Goal: Task Accomplishment & Management: Complete application form

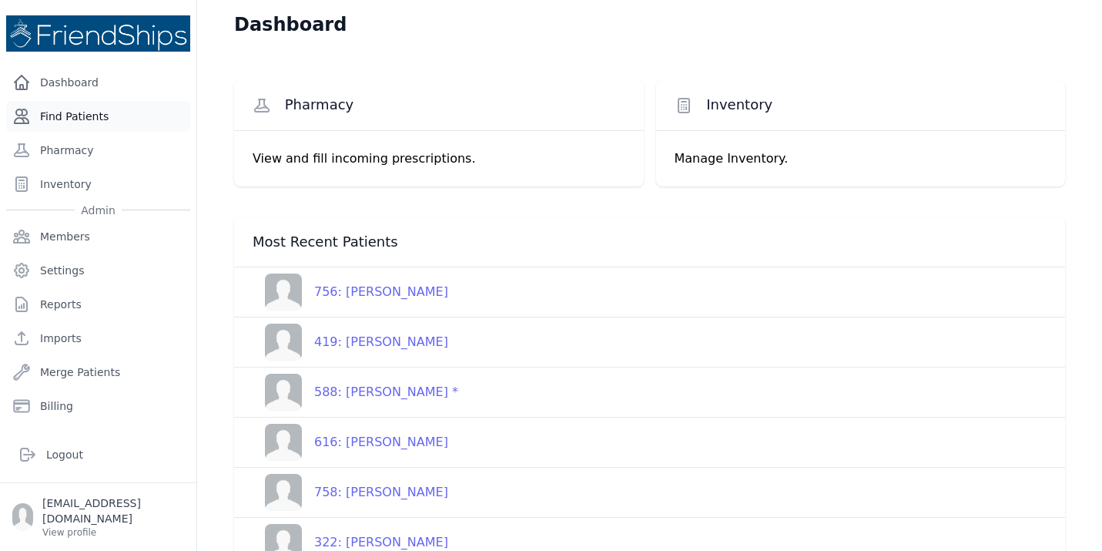
click at [70, 119] on link "Find Patients" at bounding box center [98, 116] width 184 height 31
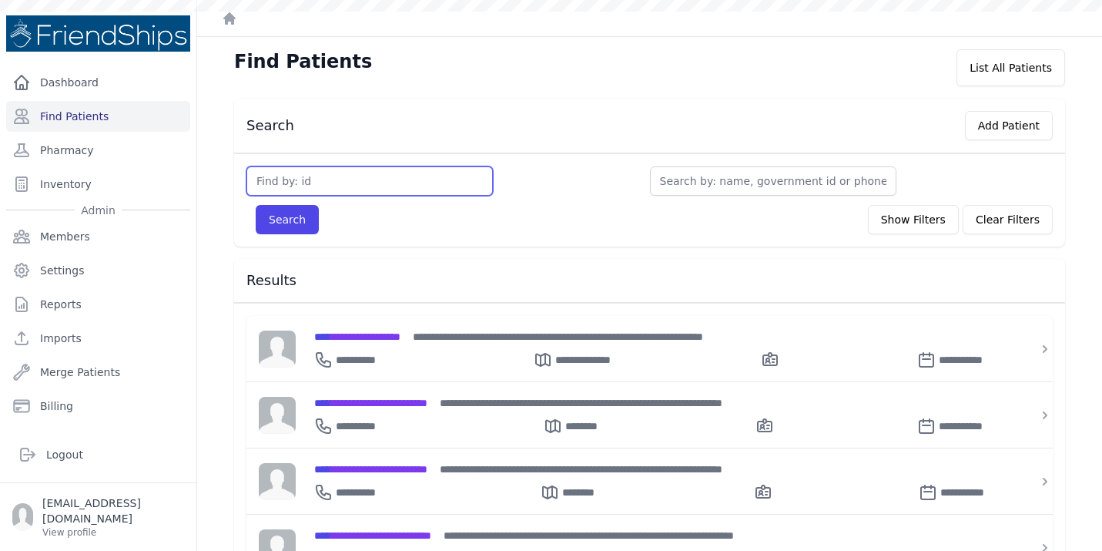
click at [303, 184] on input "text" at bounding box center [369, 180] width 246 height 29
type input "1"
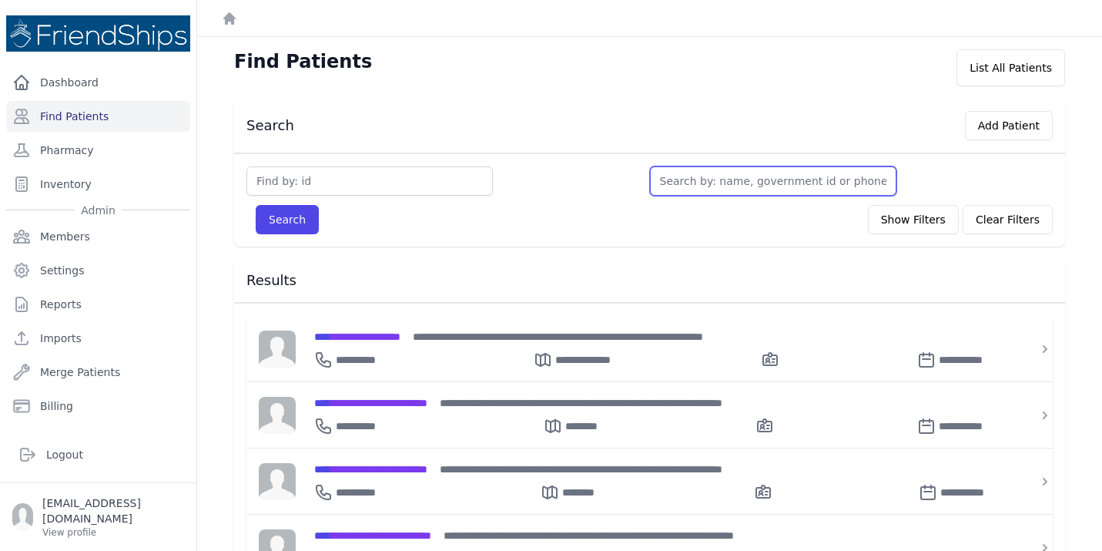
click at [705, 173] on input "text" at bounding box center [773, 180] width 246 height 29
type input "te"
type input "tes"
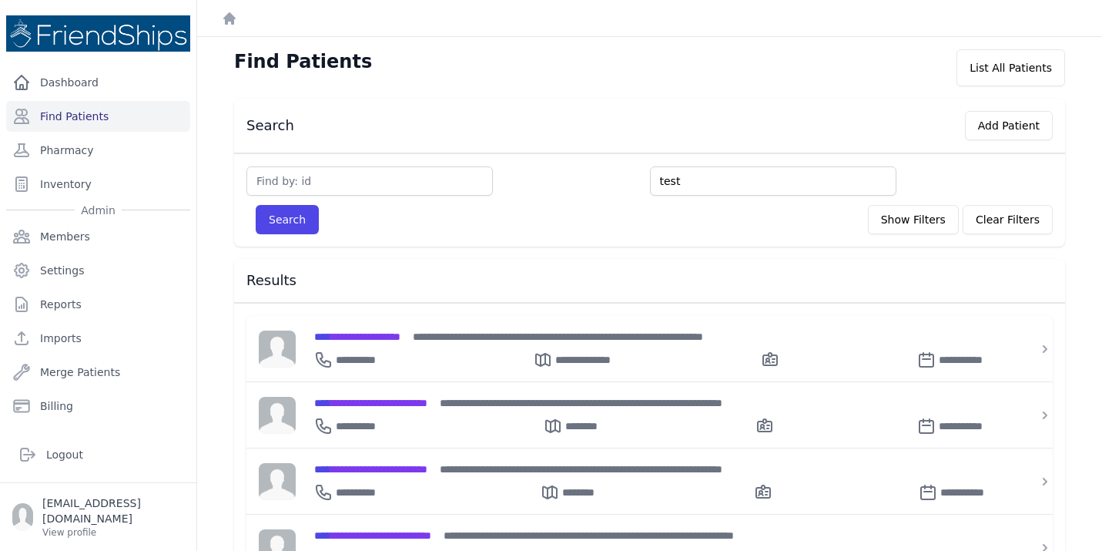
type input "test"
click at [256, 205] on button "Search" at bounding box center [287, 219] width 63 height 29
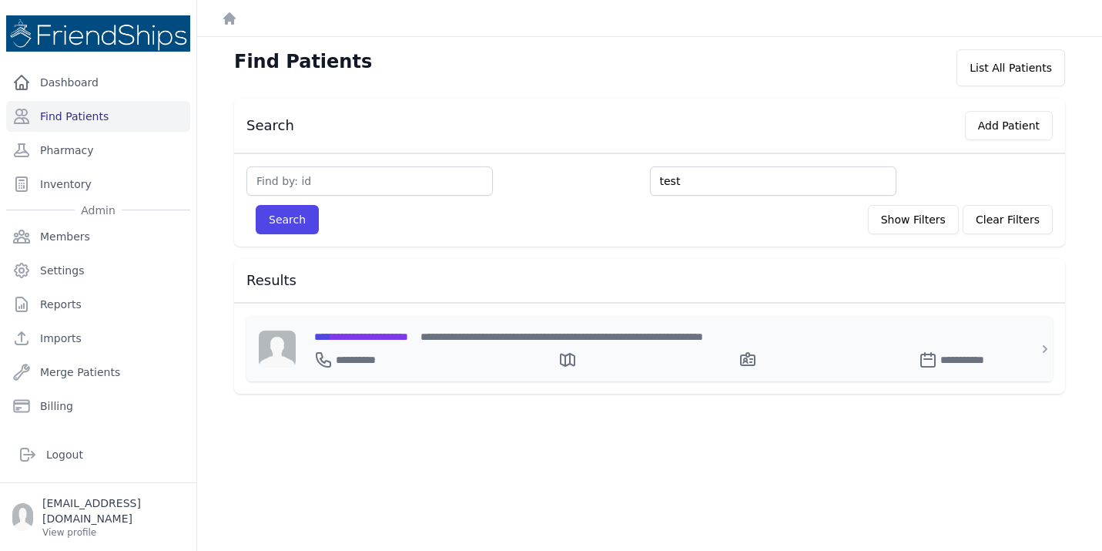
click at [377, 343] on div "**********" at bounding box center [658, 336] width 689 height 16
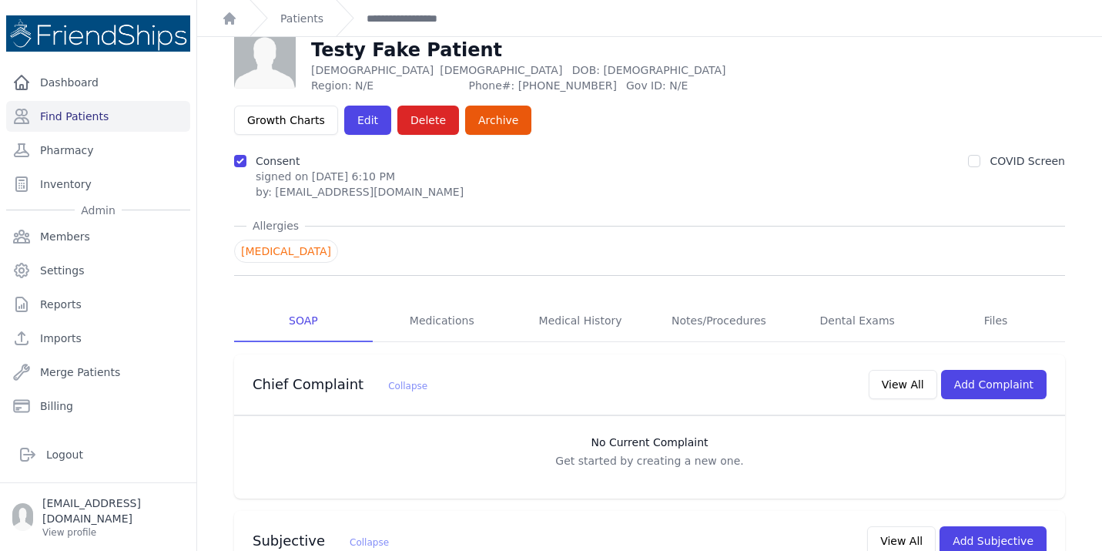
scroll to position [31, 0]
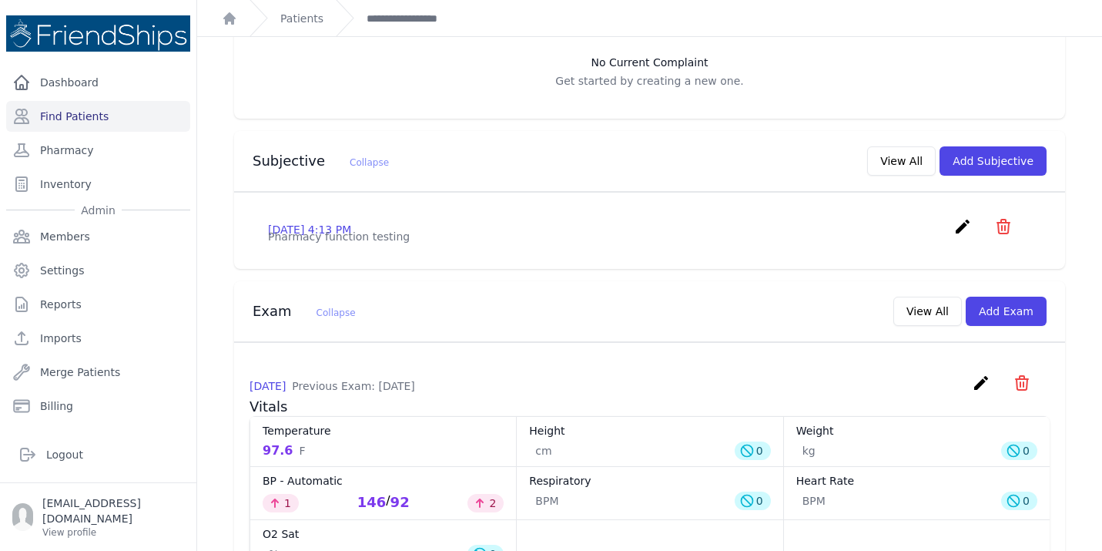
scroll to position [400, 0]
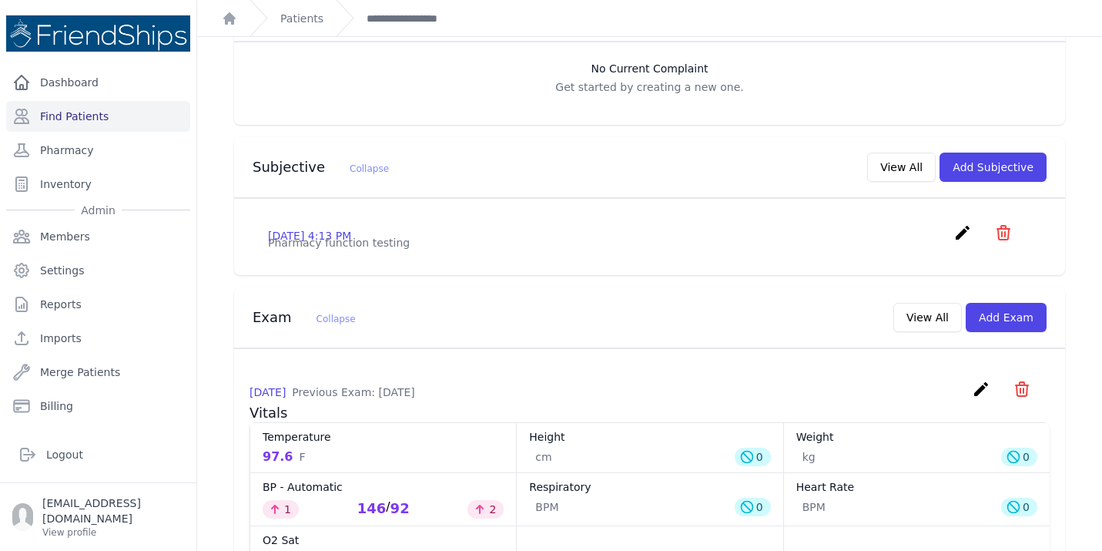
click at [450, 235] on p "Pharmacy function testing" at bounding box center [649, 242] width 763 height 15
click at [990, 152] on button "Add Subjective" at bounding box center [993, 166] width 107 height 29
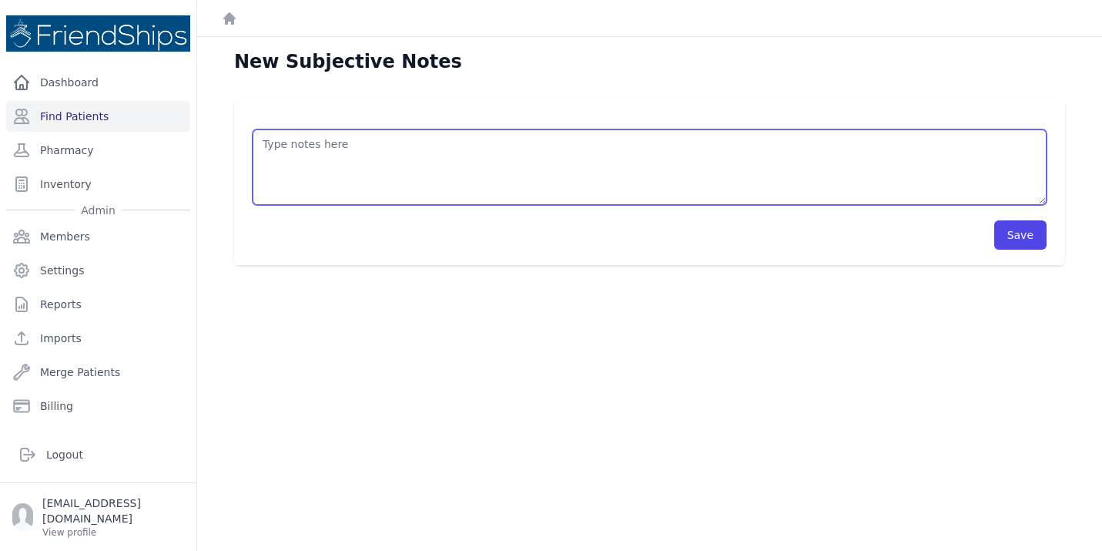
click at [498, 150] on textarea at bounding box center [650, 166] width 794 height 75
type textarea "/"
type textarea "H"
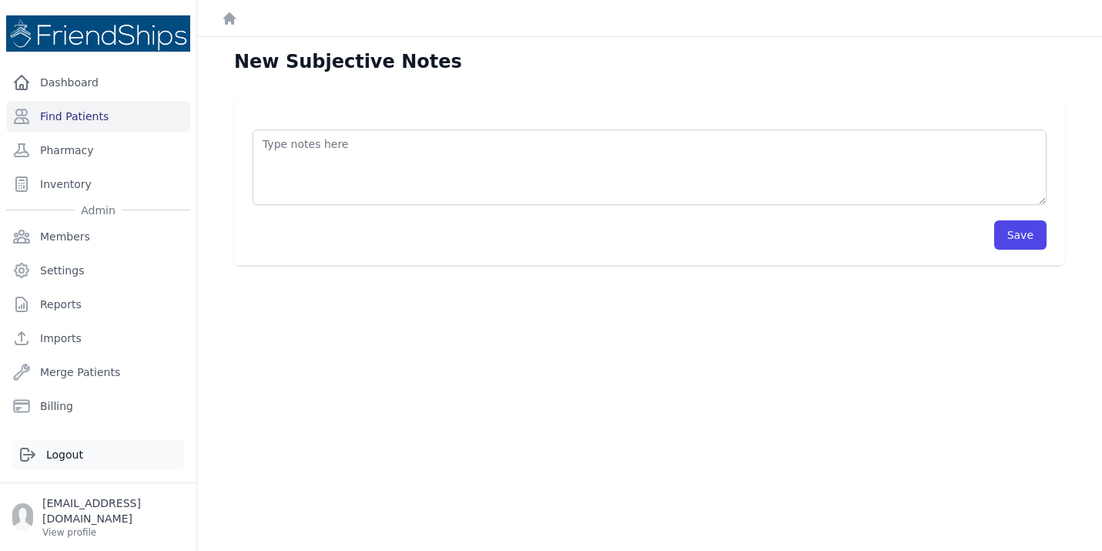
click at [59, 470] on link "Logout" at bounding box center [98, 454] width 172 height 31
